Goal: Task Accomplishment & Management: Use online tool/utility

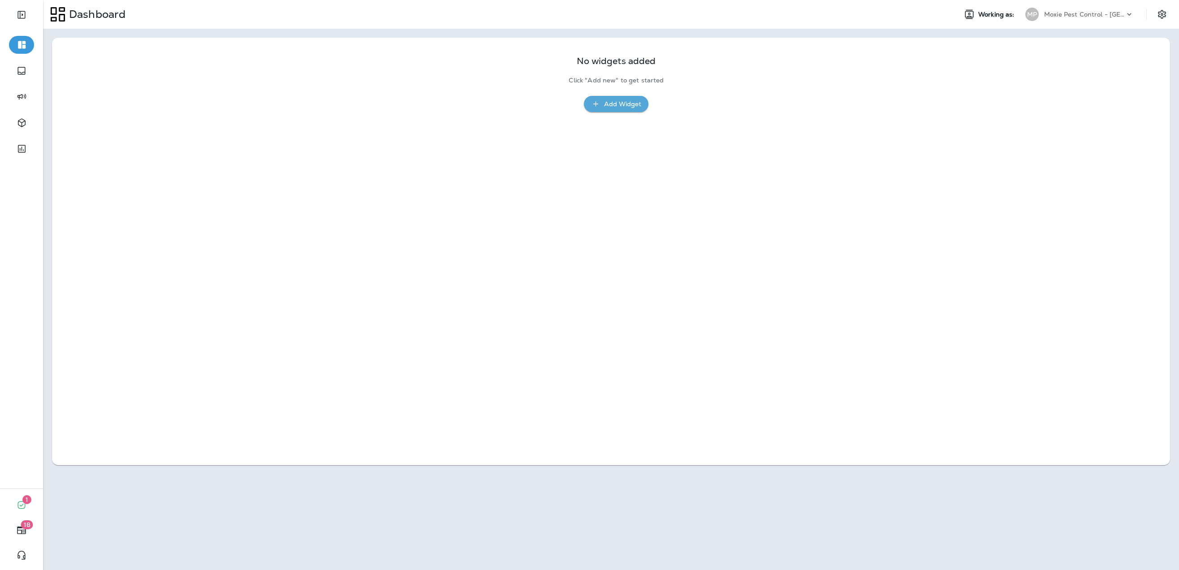
click at [1071, 16] on p "Moxie Pest Control - [GEOGRAPHIC_DATA]" at bounding box center [1084, 14] width 81 height 7
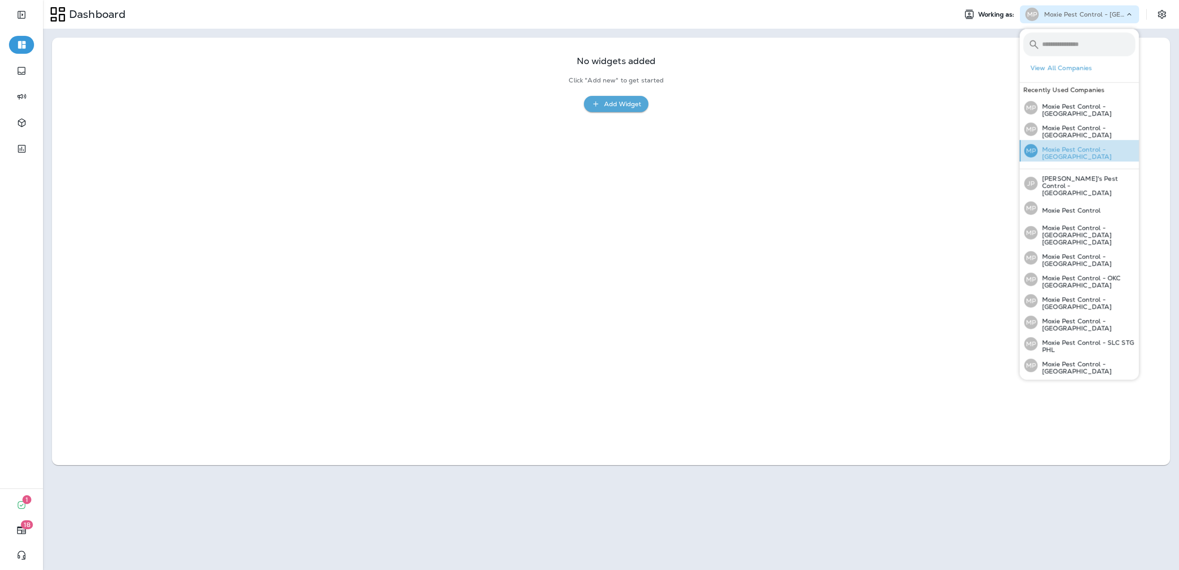
click at [1066, 151] on p "Moxie Pest Control - [GEOGRAPHIC_DATA]" at bounding box center [1087, 153] width 98 height 14
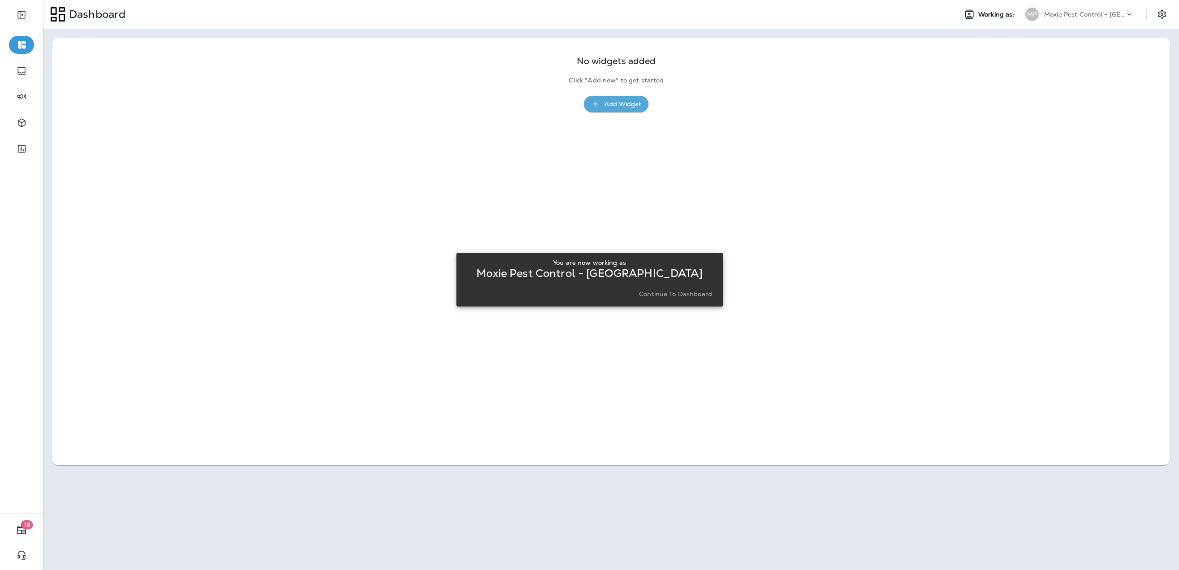
click at [699, 296] on p "Continue to Dashboard" at bounding box center [675, 293] width 73 height 7
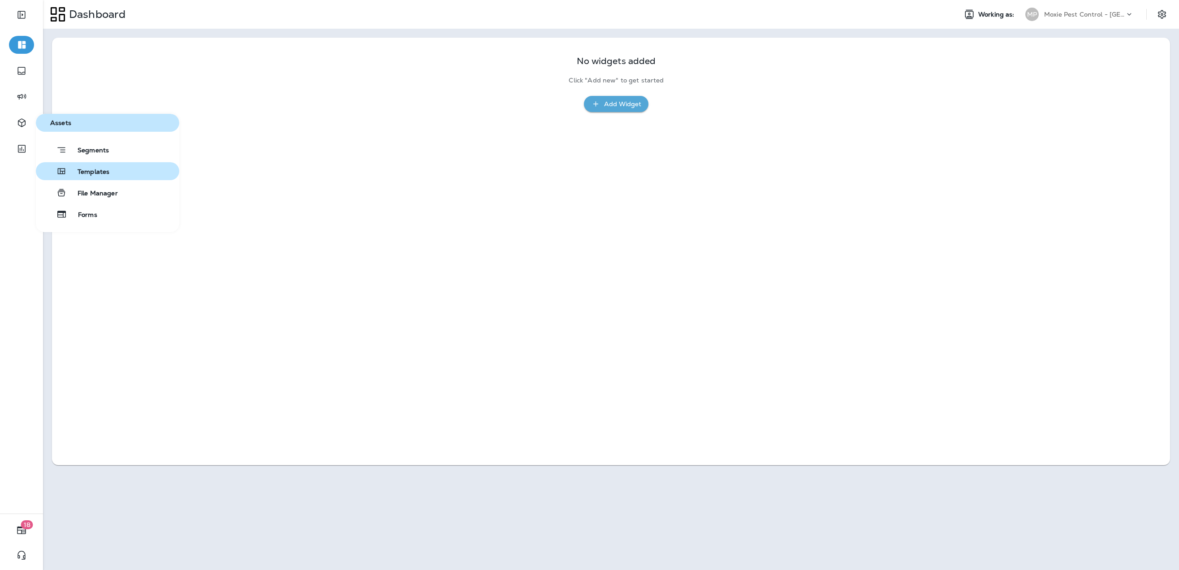
click at [103, 171] on span "Templates" at bounding box center [88, 172] width 43 height 9
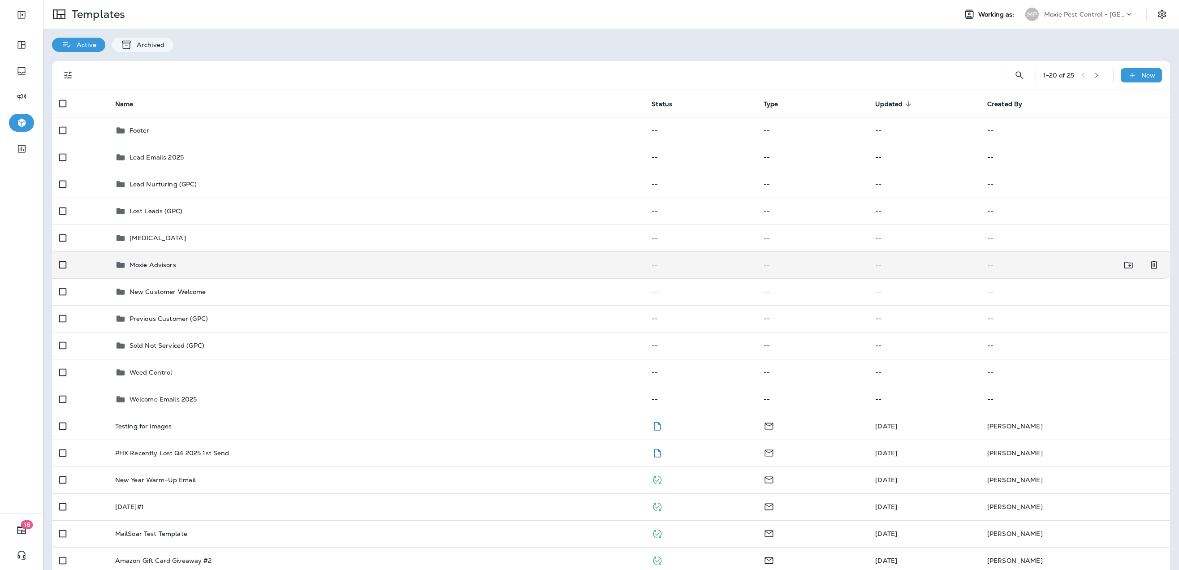
click at [154, 261] on p "Moxie Advisors" at bounding box center [153, 264] width 47 height 7
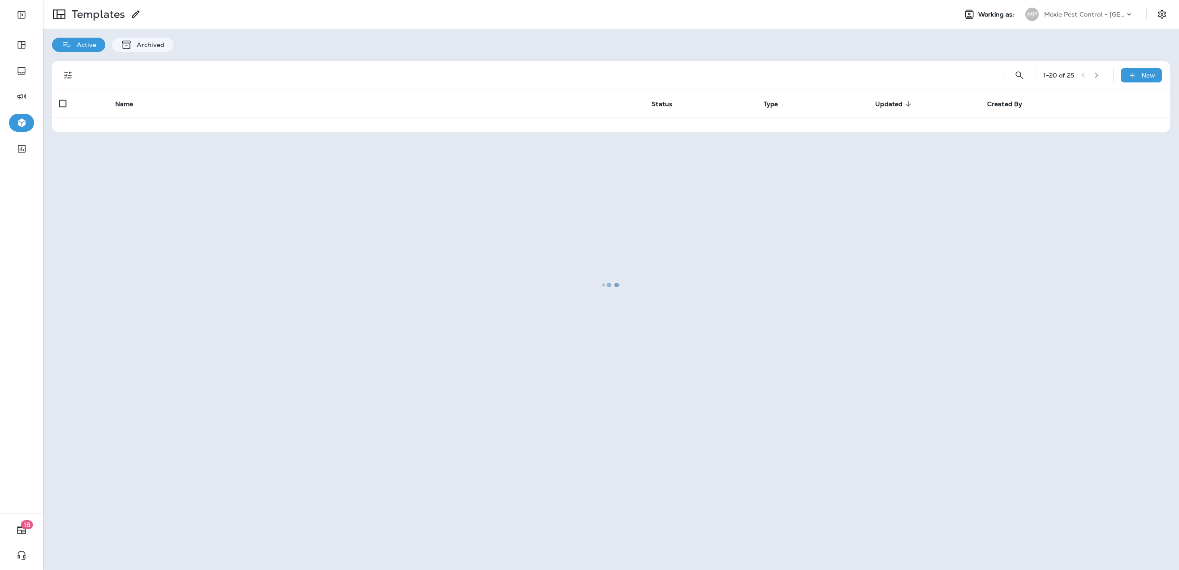
click at [154, 260] on div at bounding box center [611, 285] width 1134 height 568
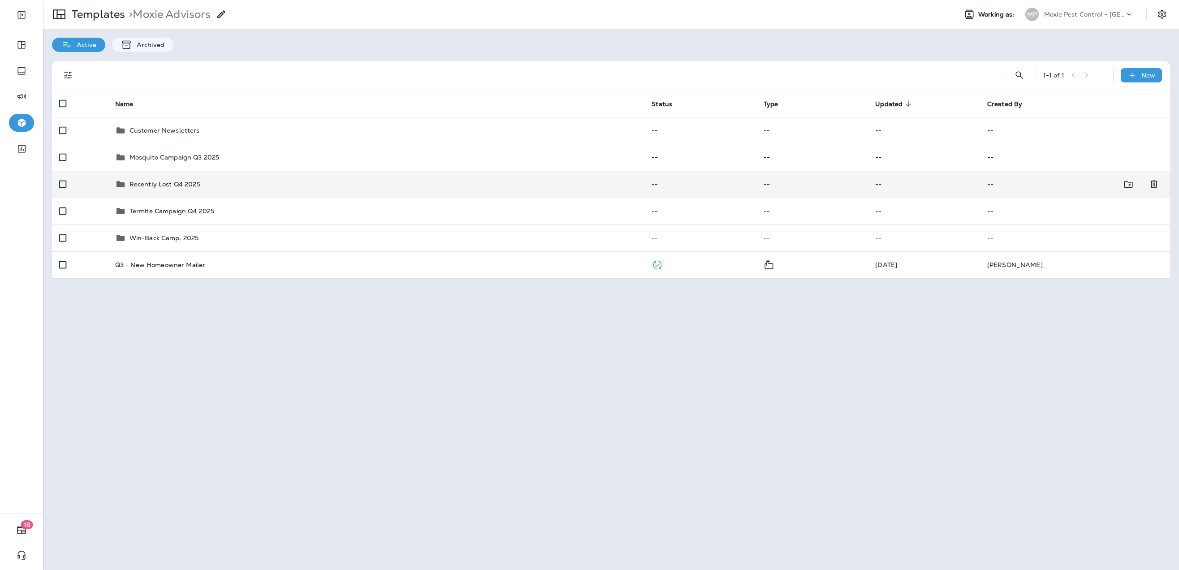
click at [169, 182] on p "Recently Lost Q4 2025" at bounding box center [165, 184] width 71 height 7
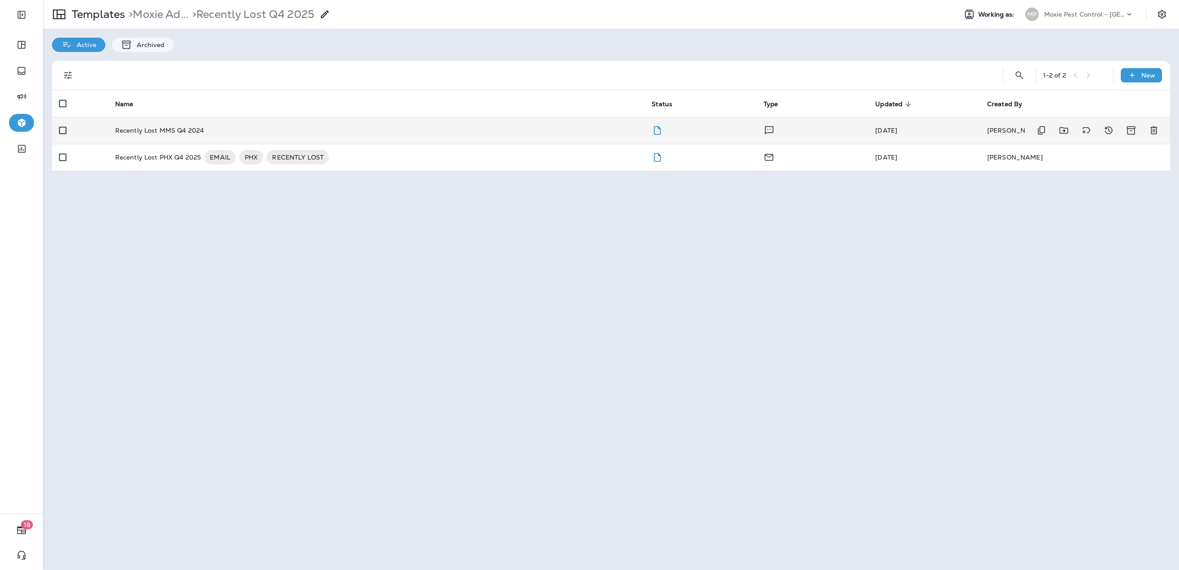
click at [164, 133] on p "Recently Lost MMS Q4 2024" at bounding box center [159, 130] width 89 height 7
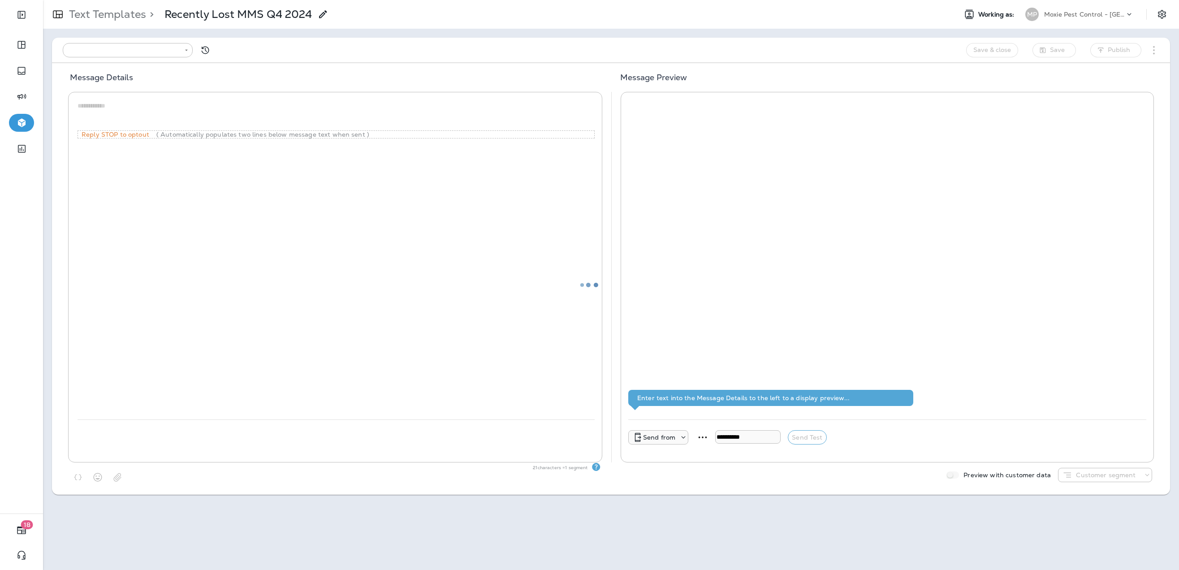
type input "**********"
type textarea "**********"
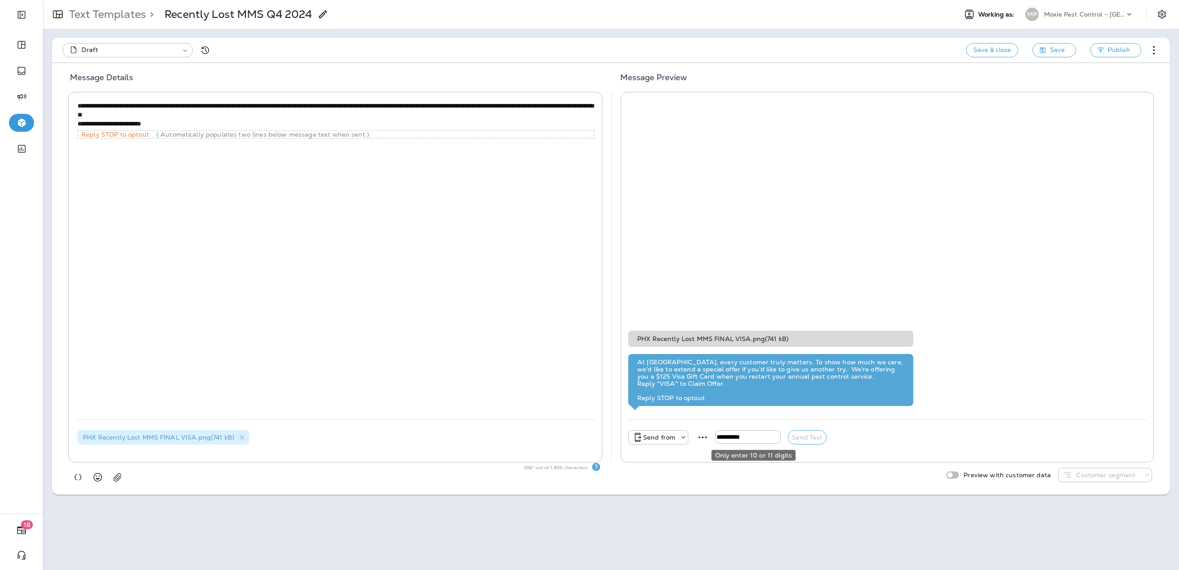
click at [732, 436] on input "tel" at bounding box center [747, 436] width 65 height 13
type input "**********"
click at [680, 438] on icon at bounding box center [683, 437] width 9 height 9
click at [679, 372] on p "[PHONE_NUMBER]" at bounding box center [658, 372] width 61 height 7
click at [847, 437] on button "Send Test" at bounding box center [836, 437] width 39 height 14
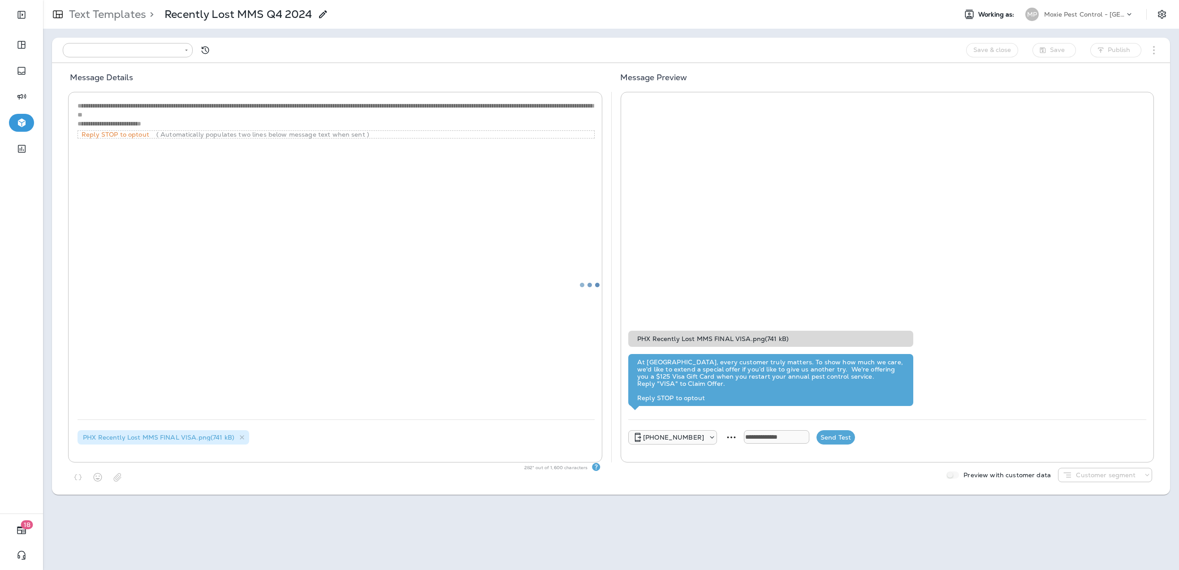
type input "**********"
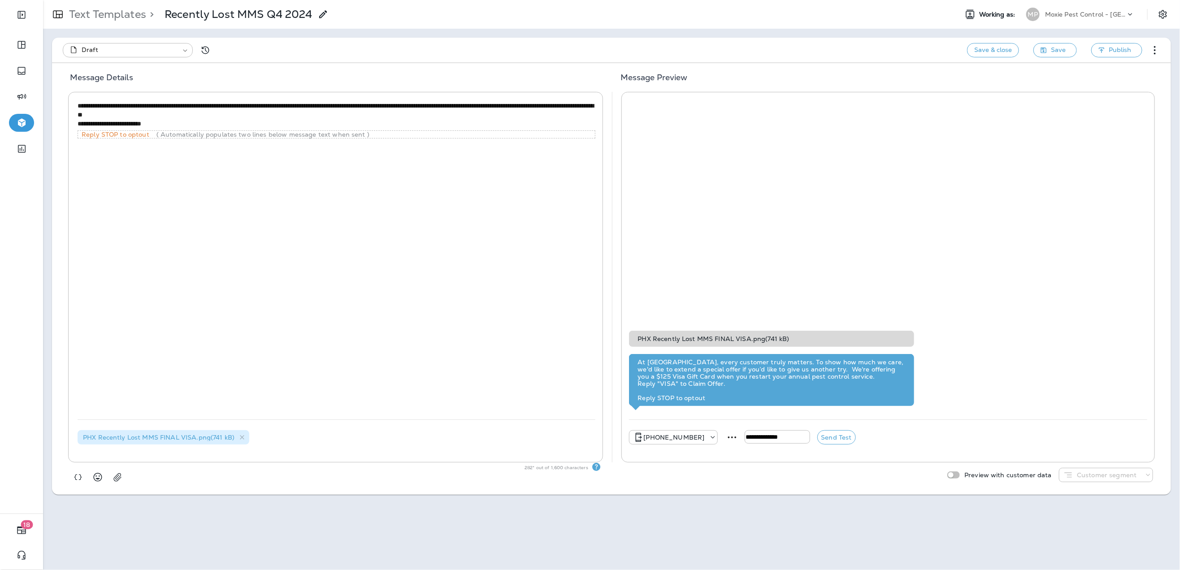
click at [1041, 10] on div "MP" at bounding box center [1032, 14] width 24 height 13
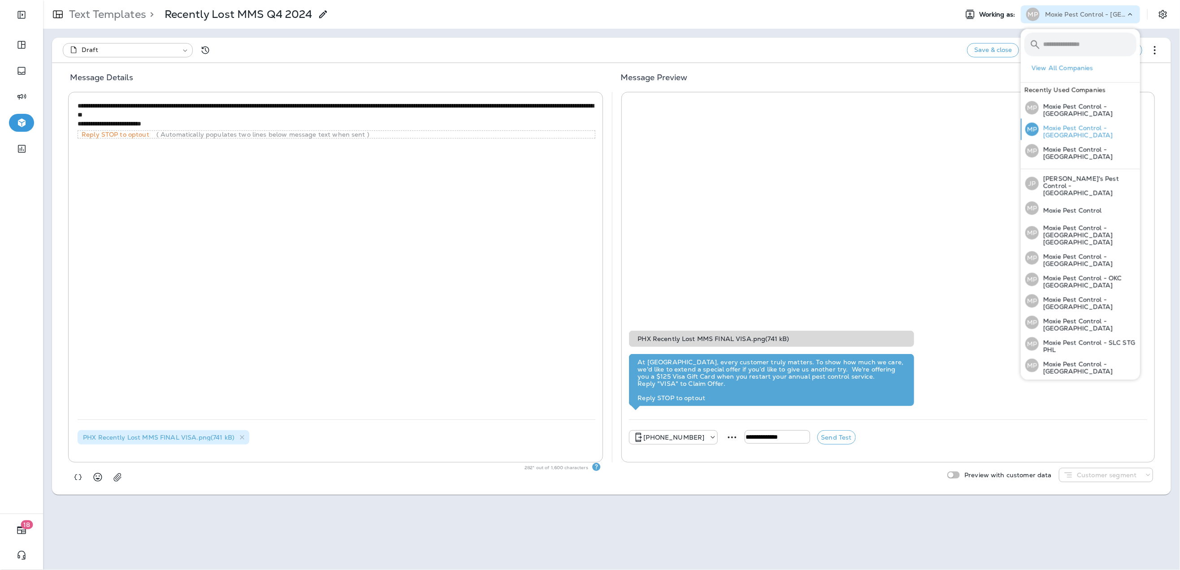
click at [1056, 129] on p "Moxie Pest Control - [GEOGRAPHIC_DATA]" at bounding box center [1087, 132] width 98 height 14
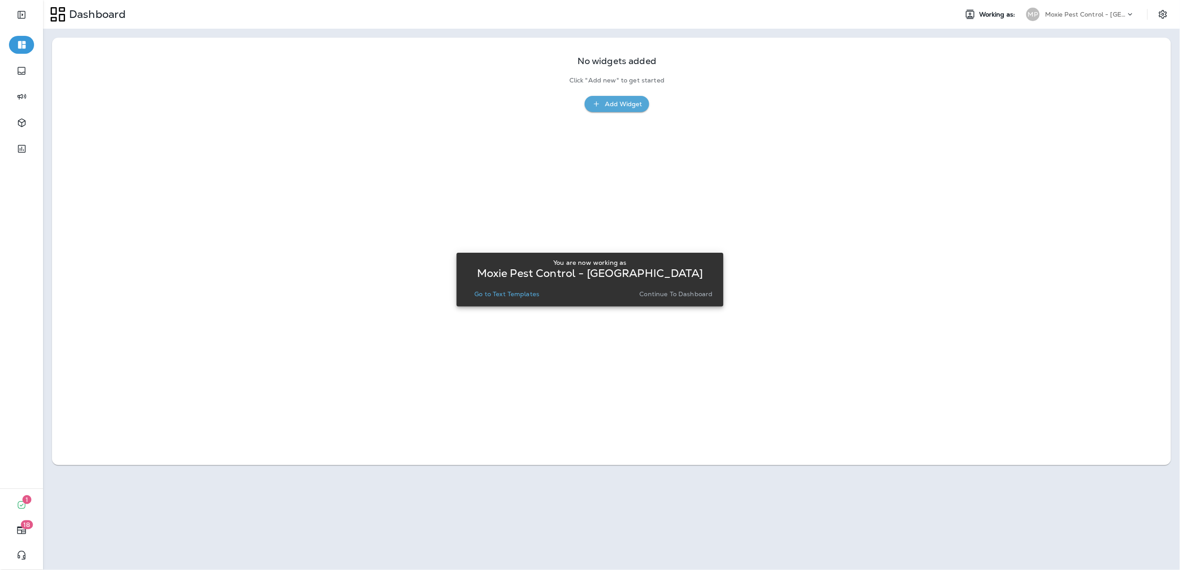
click at [683, 294] on p "Continue to Dashboard" at bounding box center [675, 293] width 73 height 7
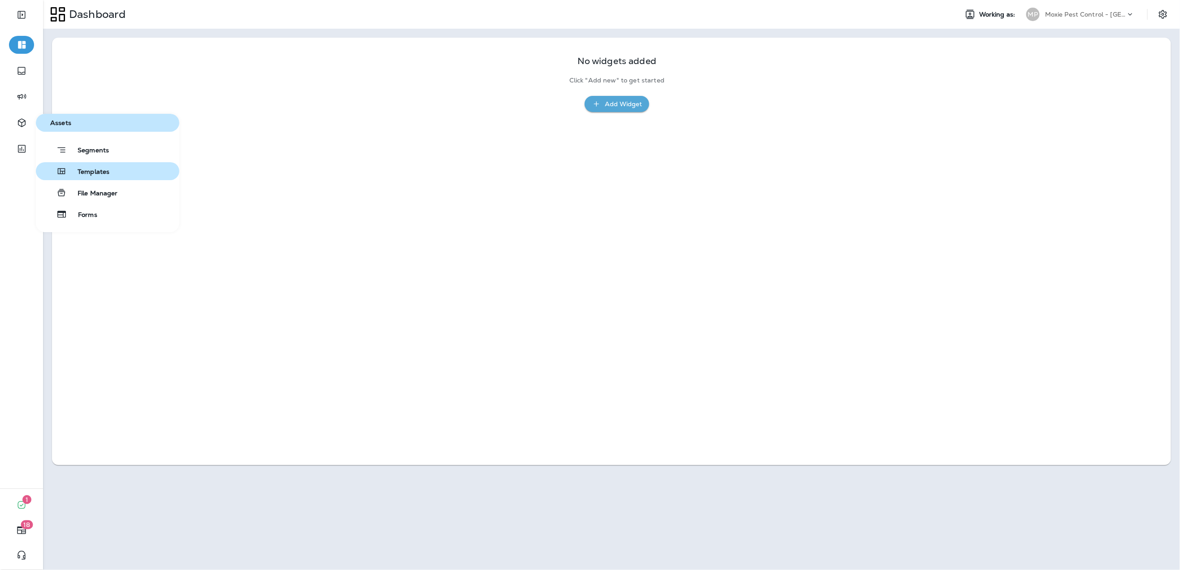
click at [85, 170] on span "Templates" at bounding box center [88, 172] width 43 height 9
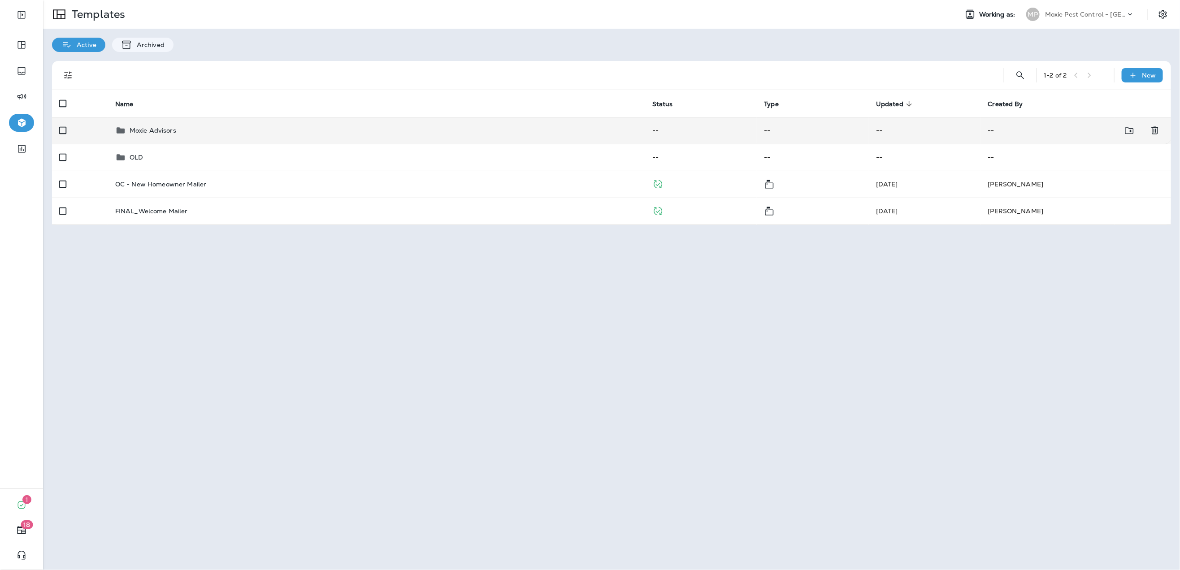
click at [167, 130] on p "Moxie Advisors" at bounding box center [153, 130] width 47 height 7
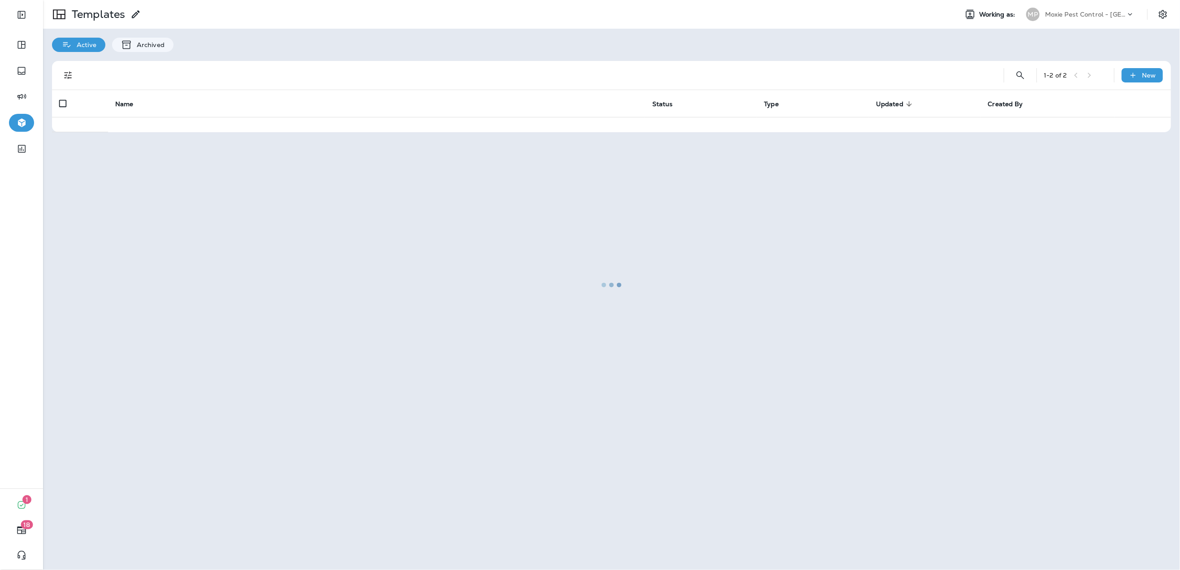
click at [167, 130] on div at bounding box center [611, 285] width 1135 height 568
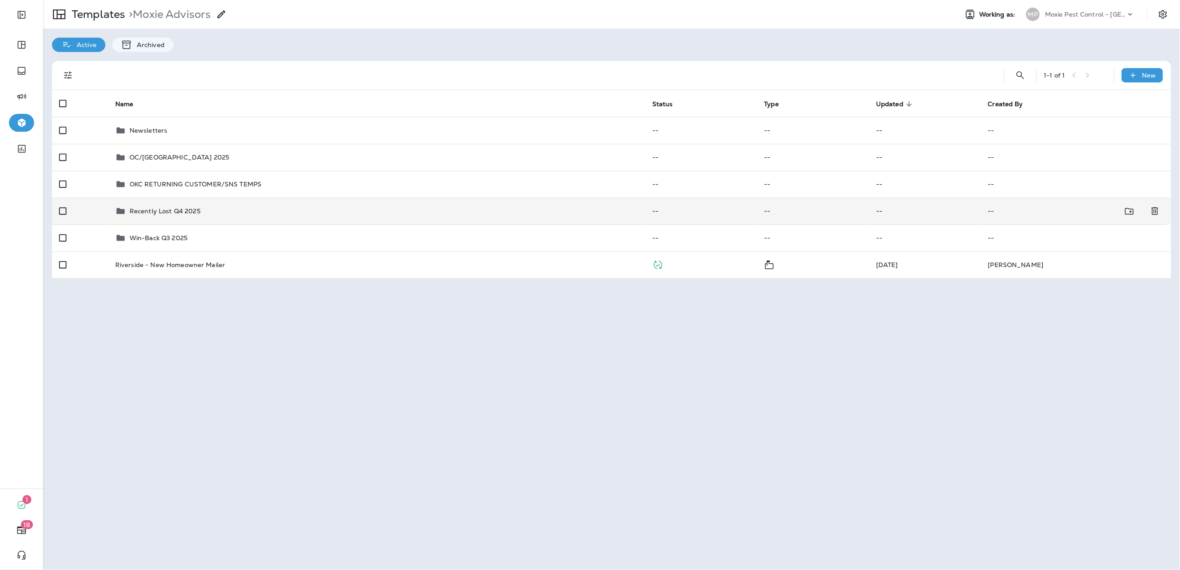
click at [161, 209] on p "Recently Lost Q4 2025" at bounding box center [165, 210] width 71 height 7
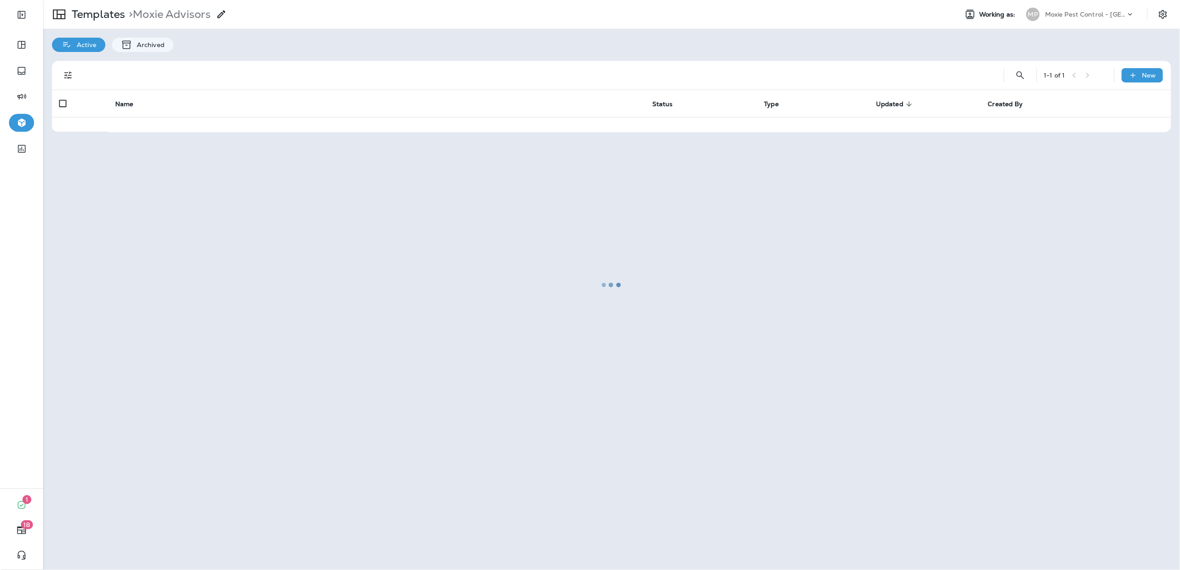
click at [161, 209] on div at bounding box center [611, 285] width 1135 height 568
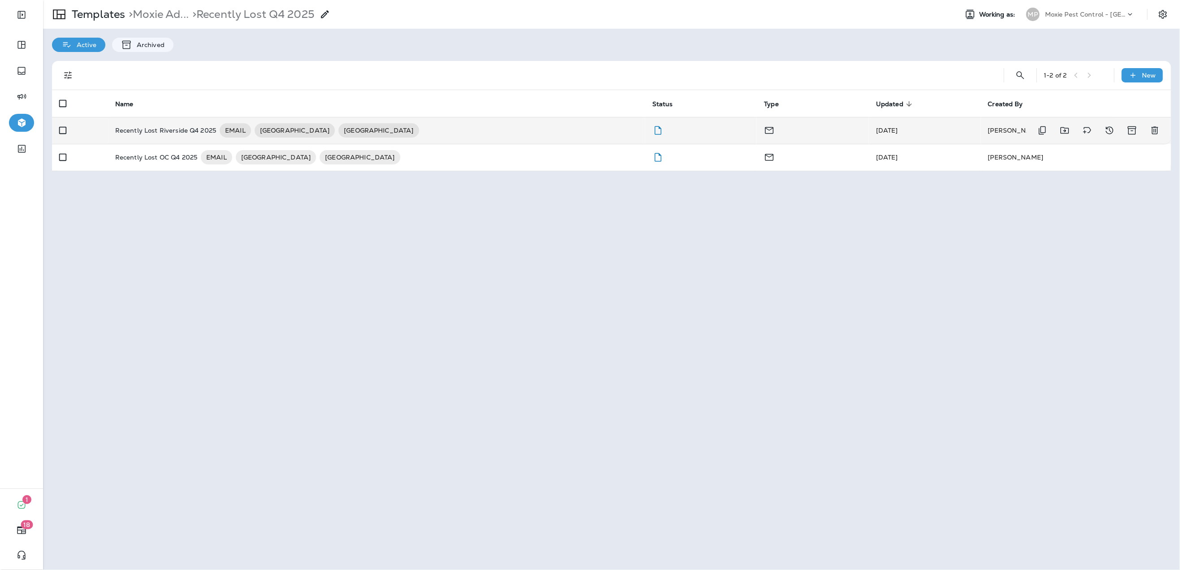
click at [164, 130] on p "Recently Lost Riverside Q4 2025" at bounding box center [165, 130] width 101 height 14
